Goal: Information Seeking & Learning: Learn about a topic

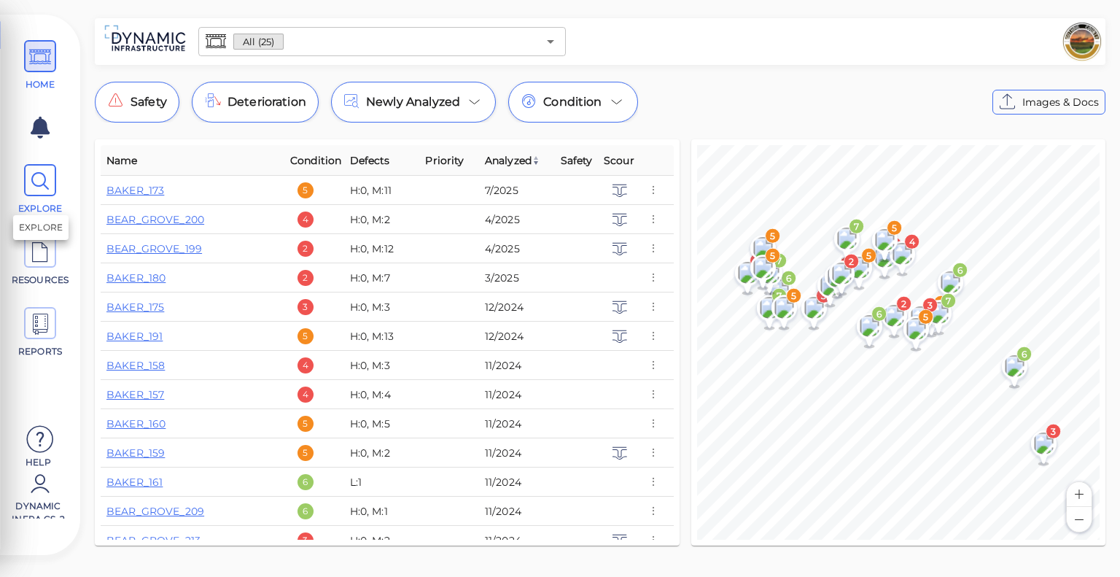
click at [42, 188] on icon at bounding box center [40, 181] width 22 height 33
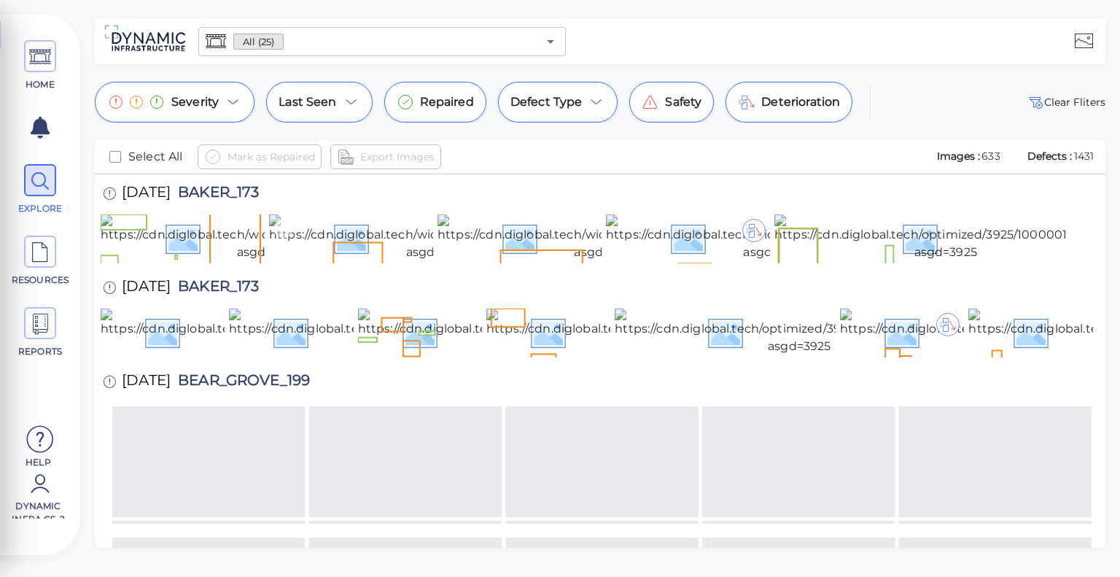
click at [321, 226] on img at bounding box center [437, 237] width 337 height 47
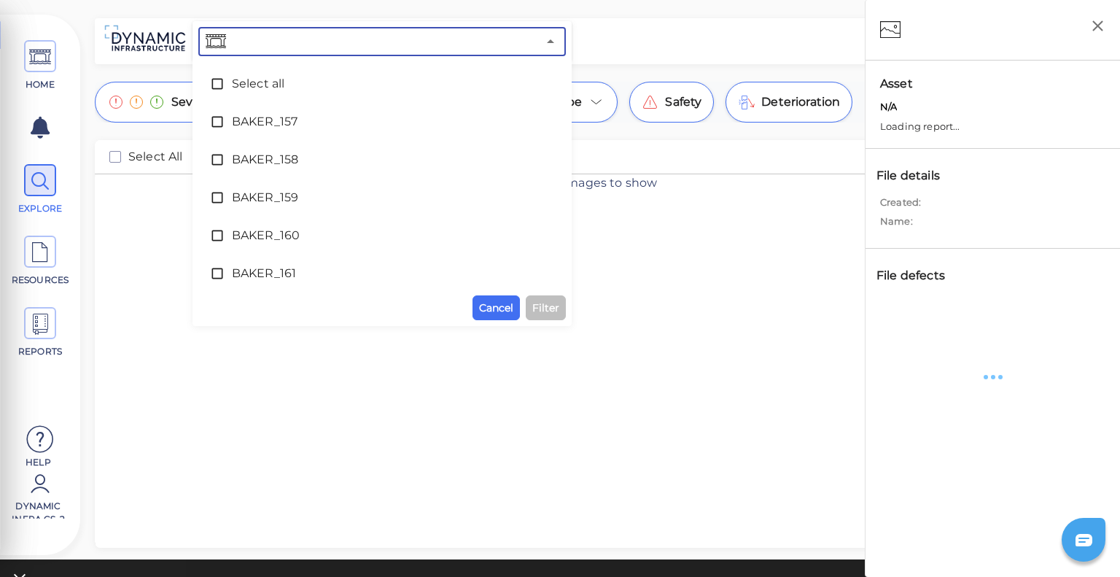
click at [371, 37] on input "text" at bounding box center [383, 41] width 308 height 20
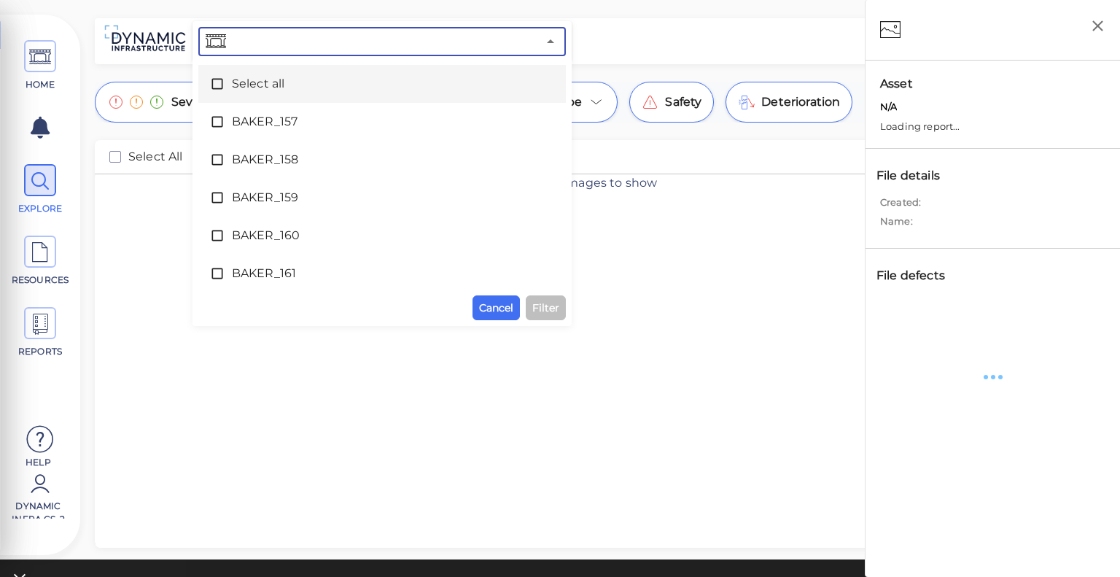
click at [280, 75] on span "Select all" at bounding box center [382, 84] width 300 height 18
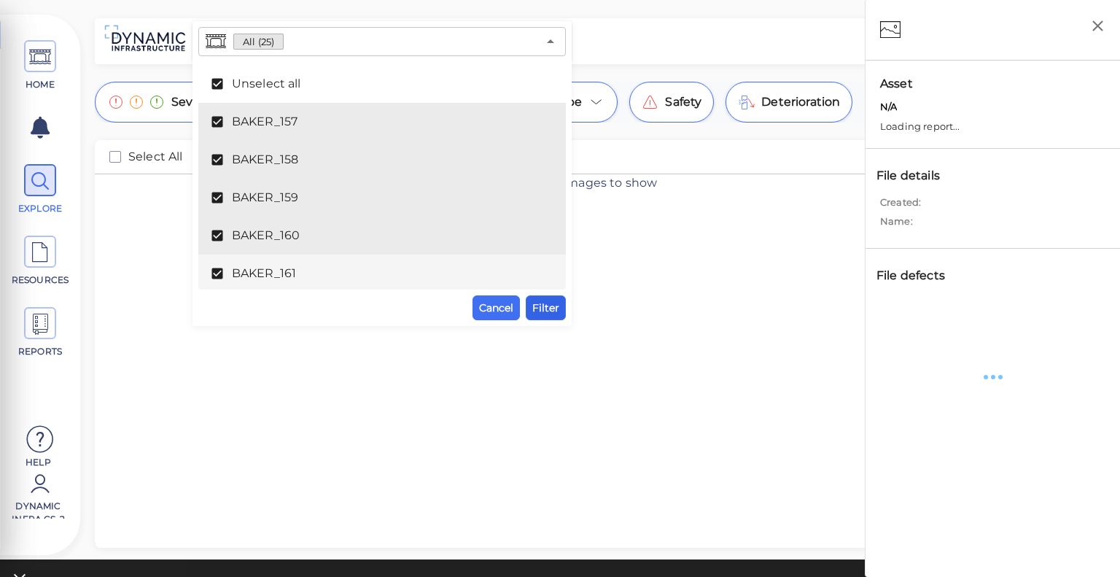
click at [544, 311] on span "Filter" at bounding box center [545, 308] width 27 height 18
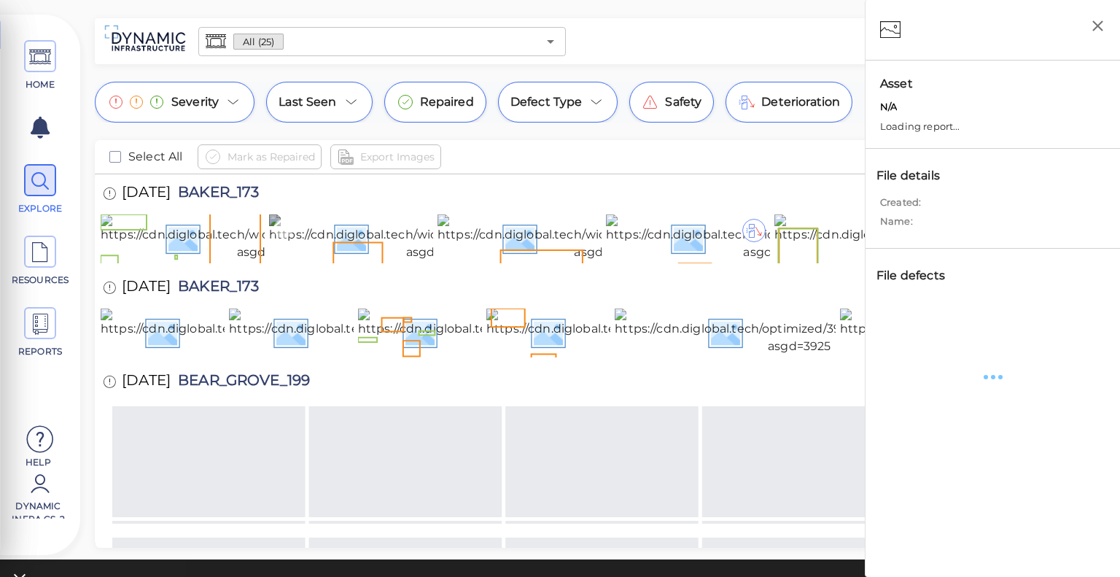
click at [381, 250] on img at bounding box center [437, 237] width 337 height 47
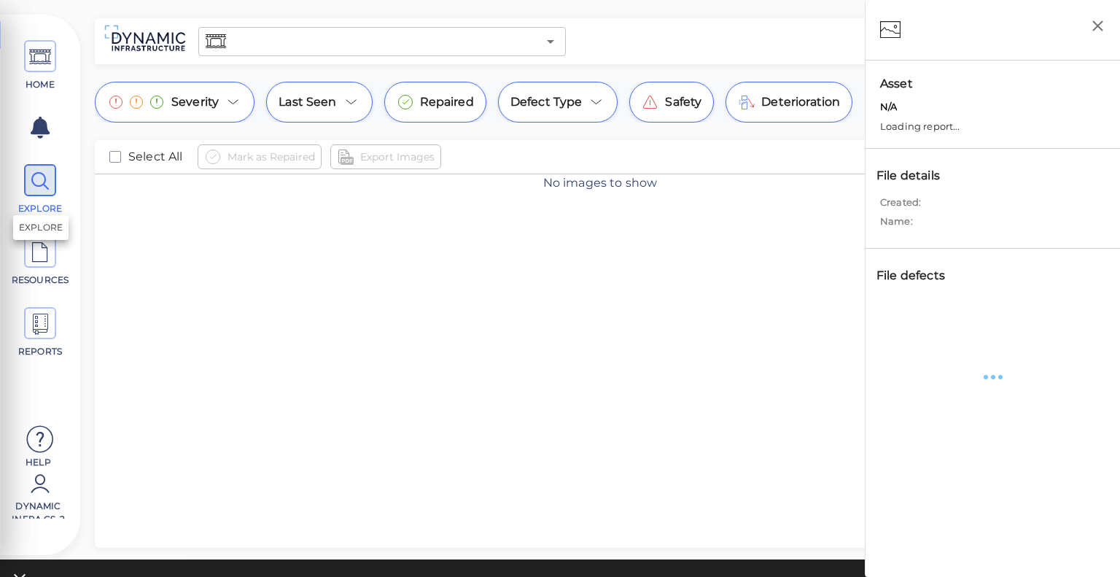
click at [50, 187] on icon at bounding box center [40, 181] width 22 height 33
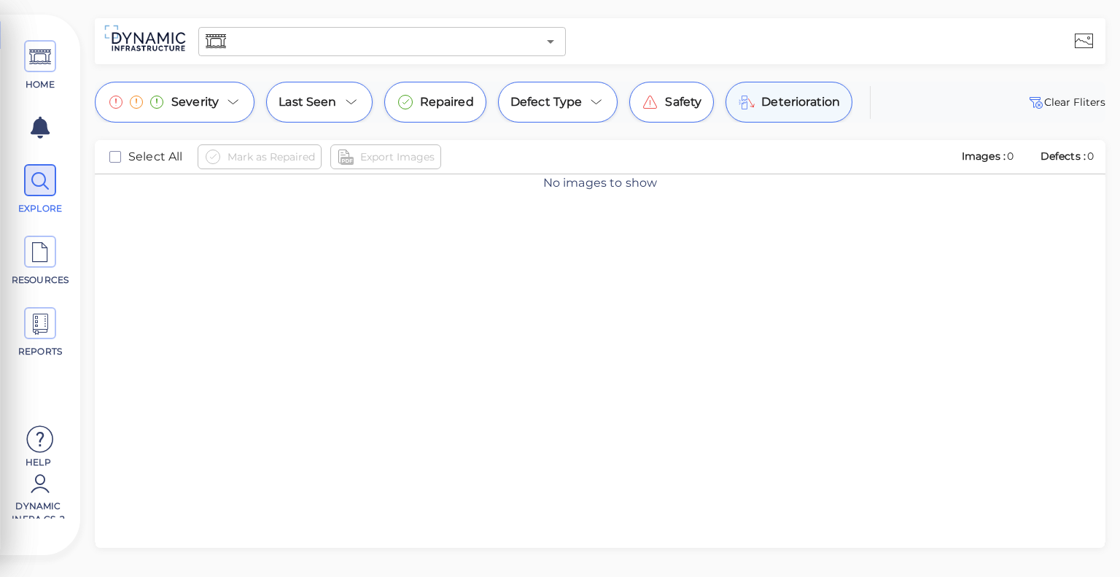
click at [799, 101] on span "Deterioration" at bounding box center [800, 102] width 79 height 18
click at [556, 43] on icon "Open" at bounding box center [551, 42] width 18 height 18
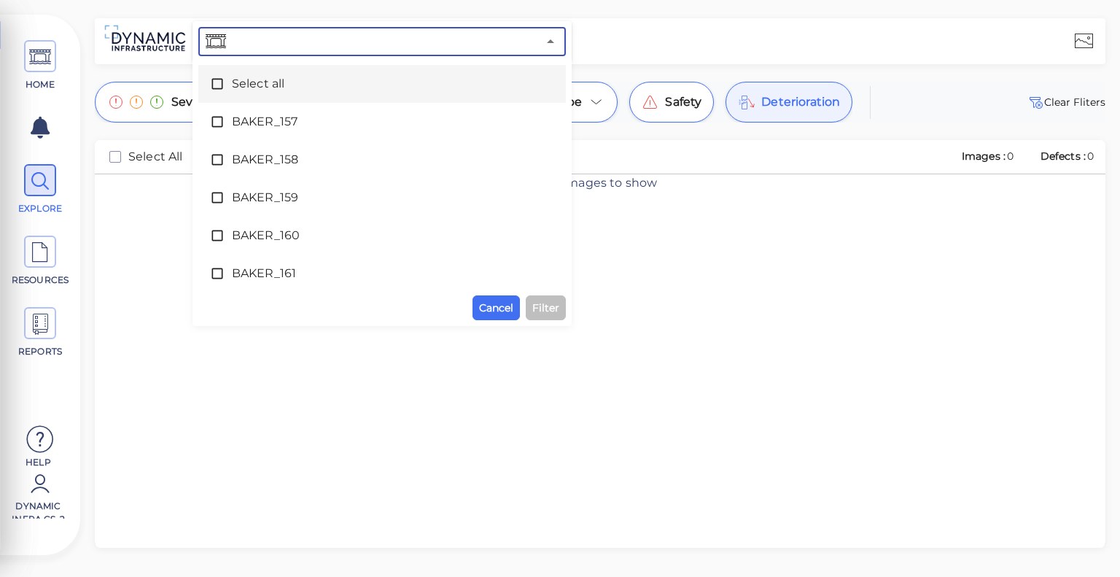
click at [253, 90] on span "Select all" at bounding box center [382, 84] width 300 height 18
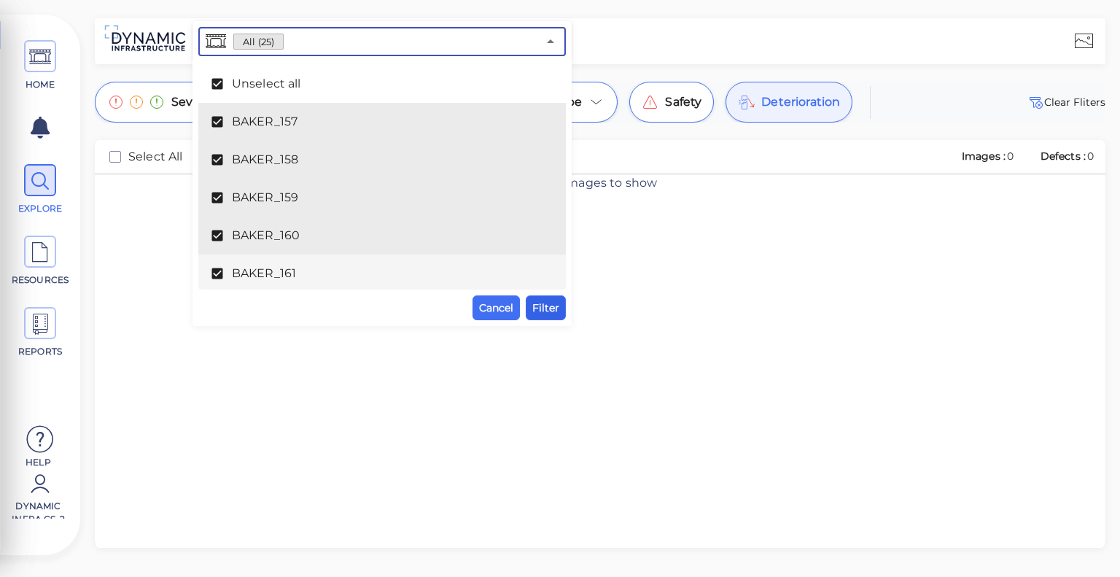
click at [565, 311] on button "Filter" at bounding box center [546, 307] width 40 height 25
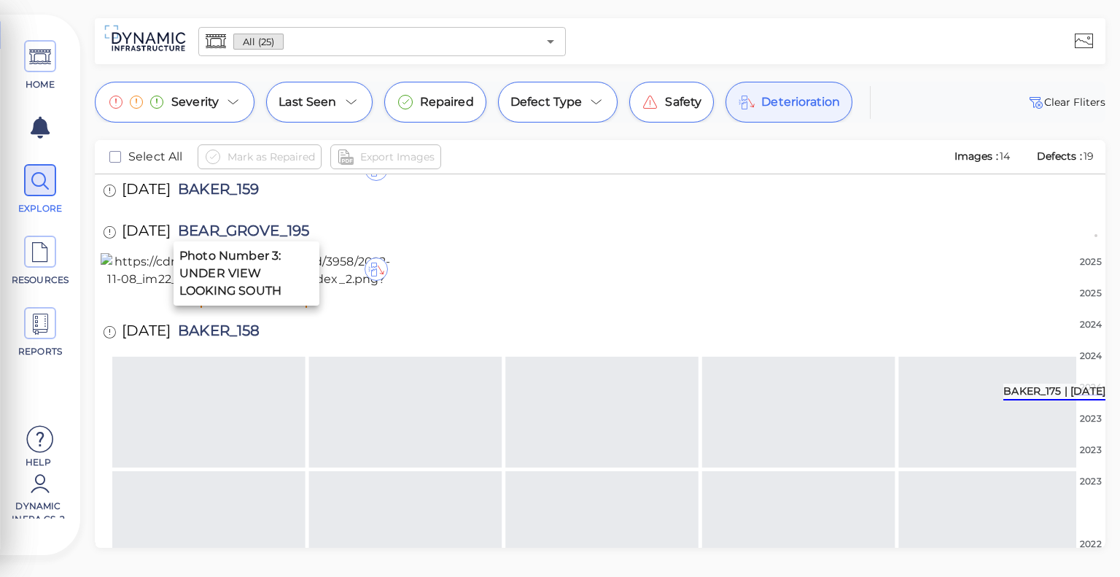
scroll to position [1658, 0]
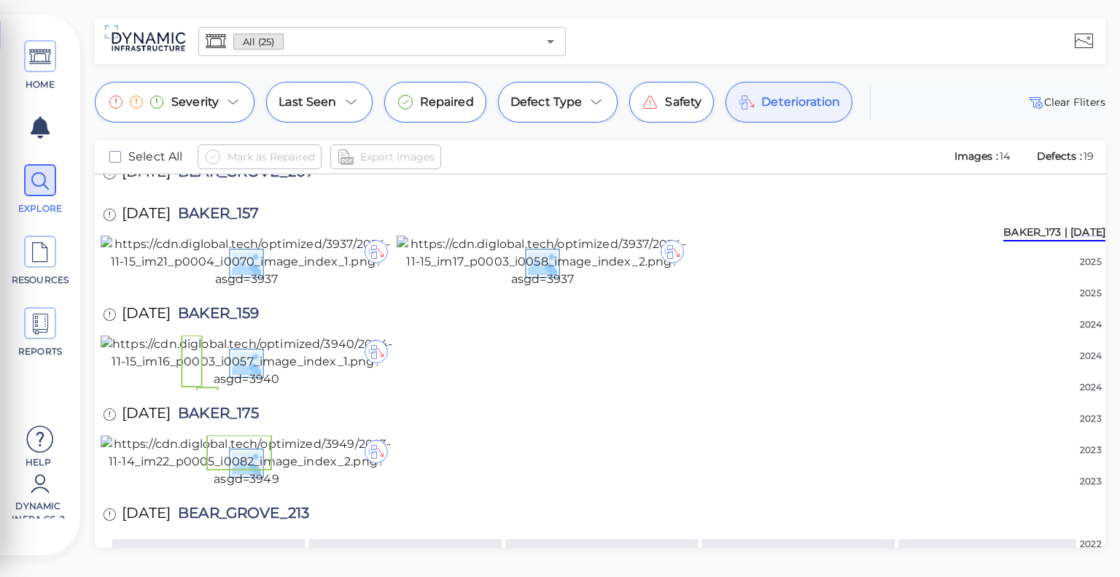
scroll to position [467, 0]
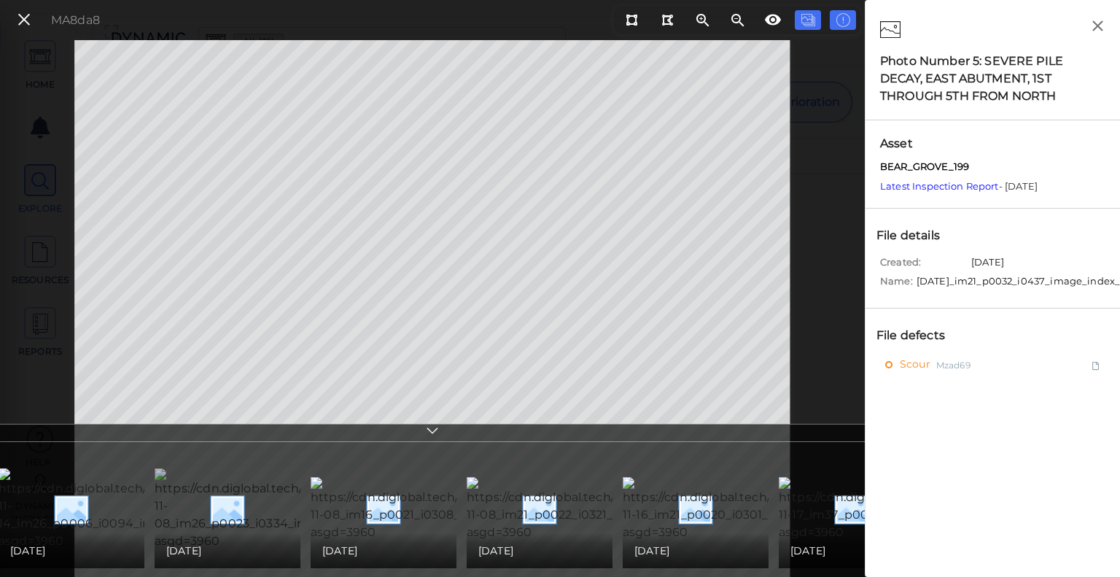
scroll to position [0, 276]
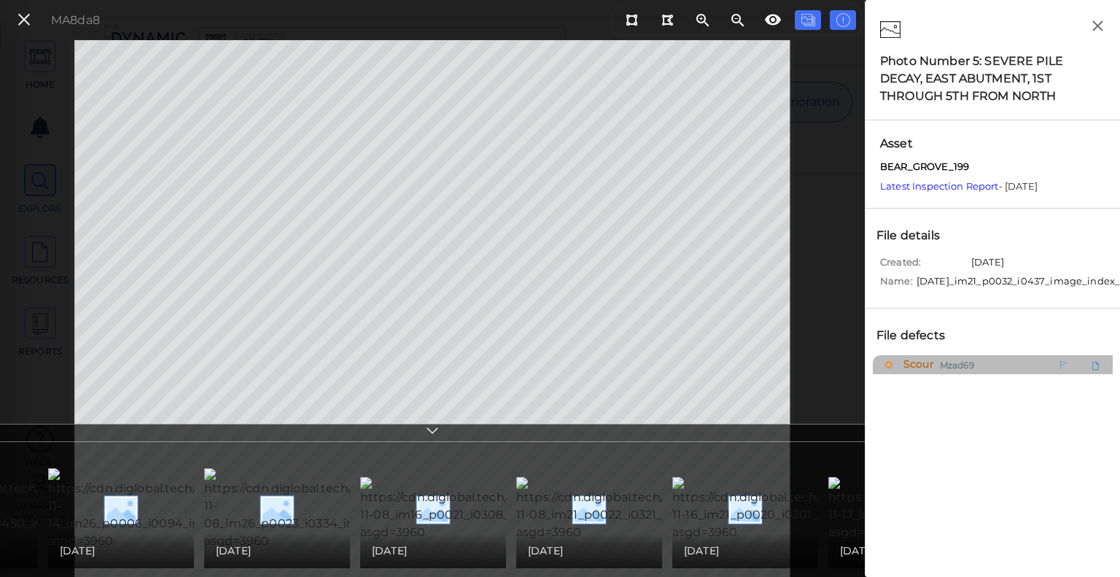
click at [925, 370] on span "Scour" at bounding box center [917, 365] width 34 height 18
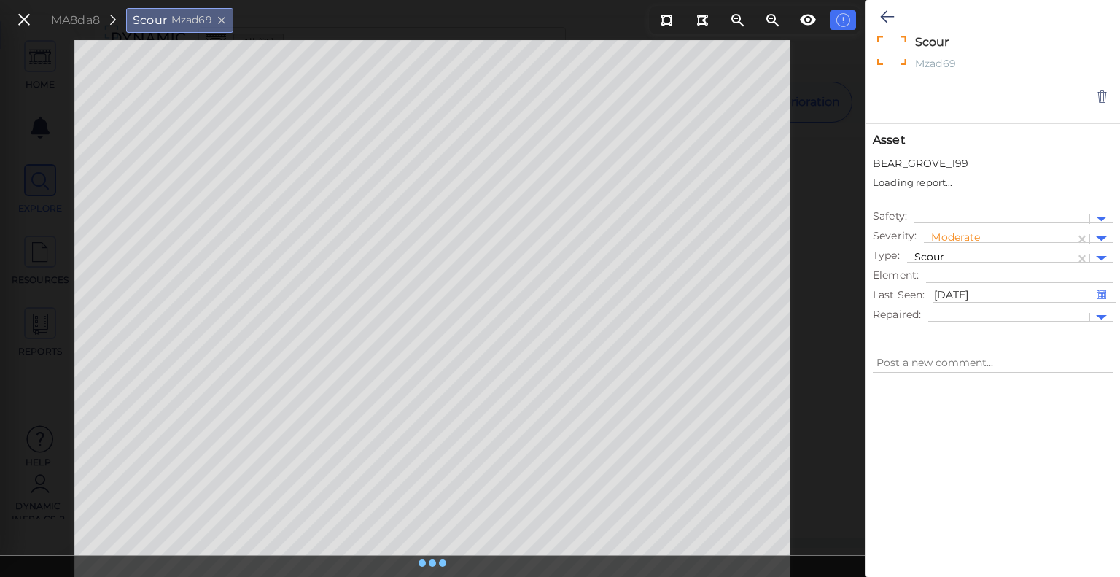
type textarea "x"
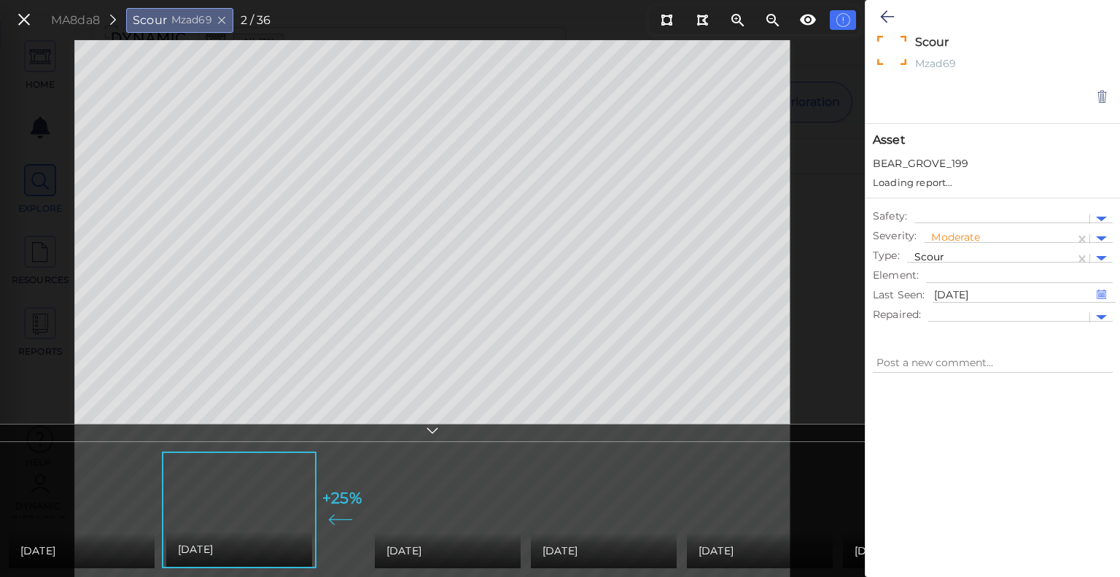
type textarea "x"
